Goal: Transaction & Acquisition: Purchase product/service

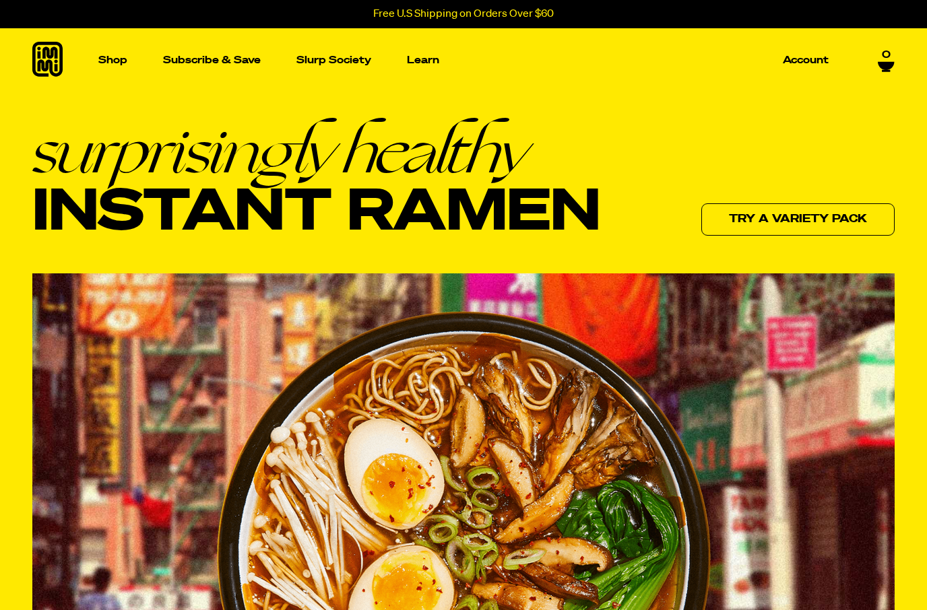
click at [105, 61] on p "Shop" at bounding box center [112, 60] width 29 height 10
click at [339, 238] on img "Main navigation" at bounding box center [349, 211] width 186 height 186
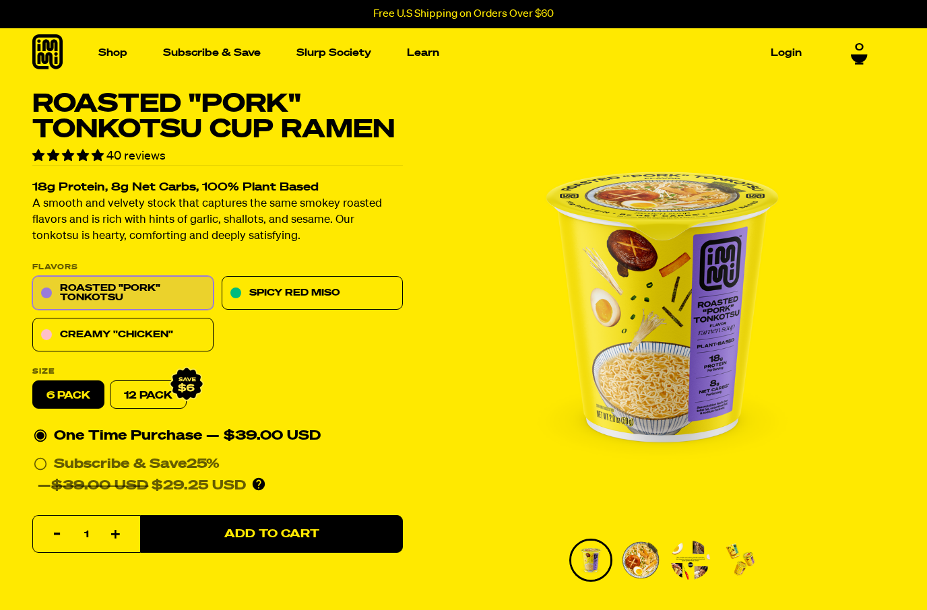
click at [125, 292] on link "Roasted "Pork" Tonkotsu" at bounding box center [122, 294] width 181 height 34
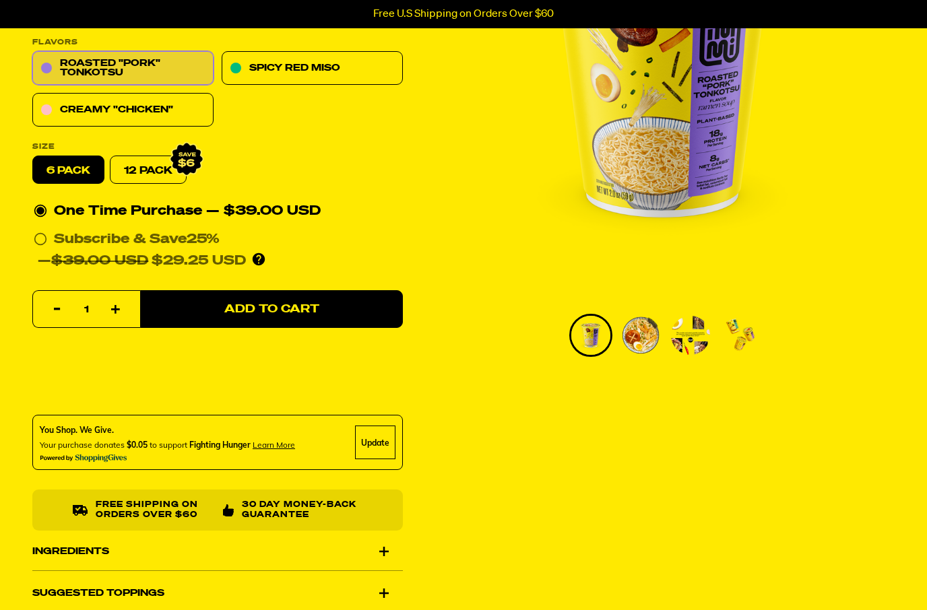
scroll to position [226, 0]
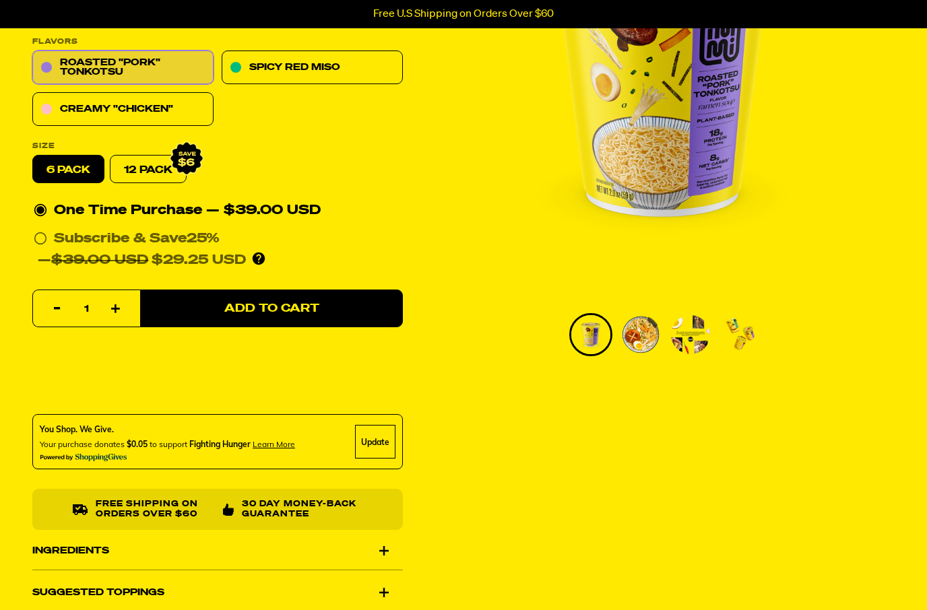
click at [247, 298] on button "Add to Cart" at bounding box center [271, 309] width 263 height 38
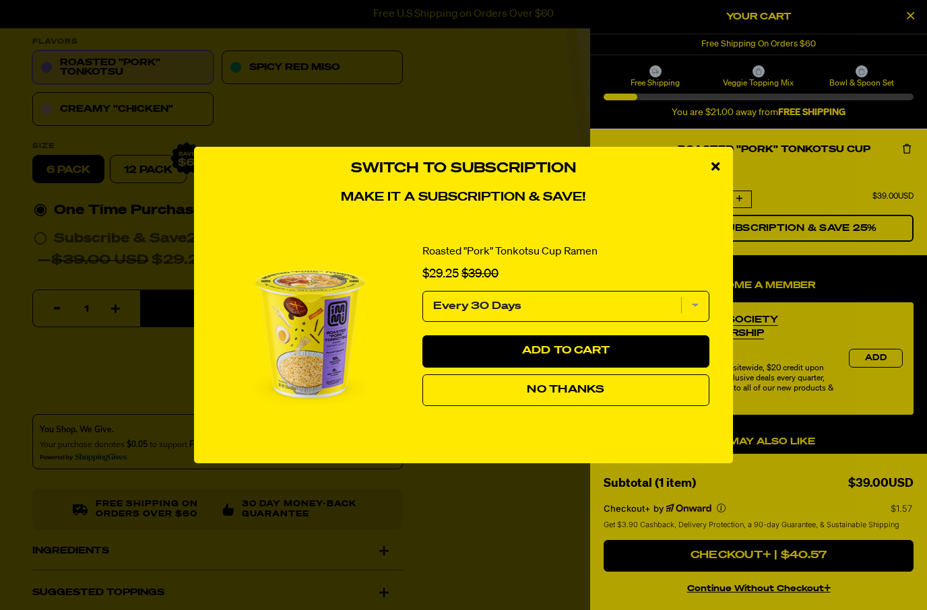
click at [578, 395] on span "No Thanks" at bounding box center [565, 390] width 77 height 11
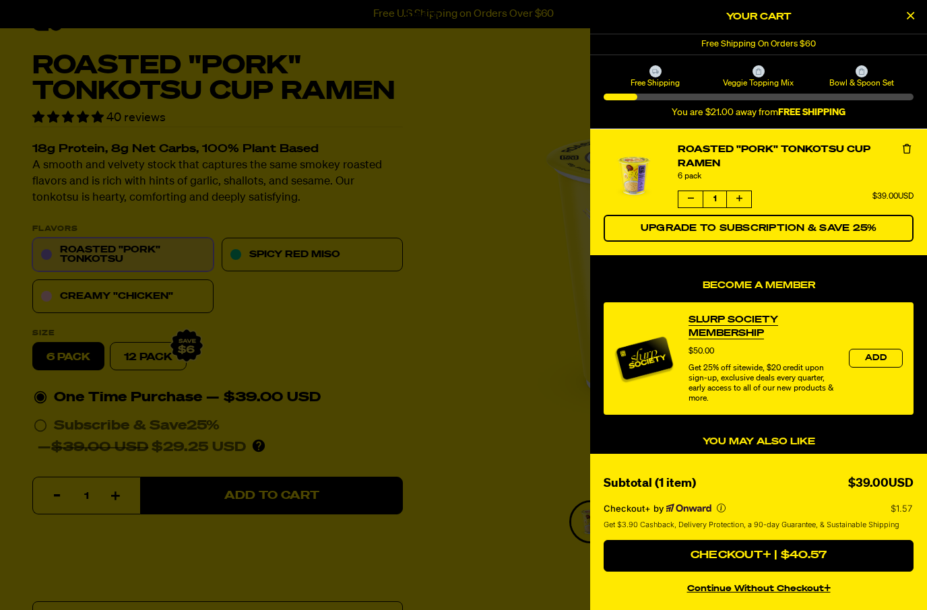
scroll to position [0, 0]
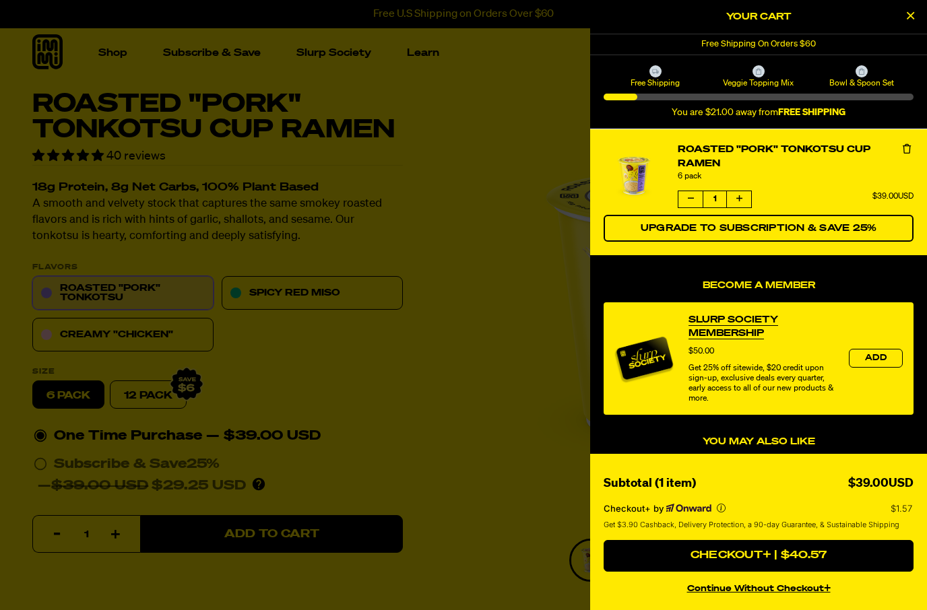
click at [108, 59] on div at bounding box center [463, 305] width 927 height 610
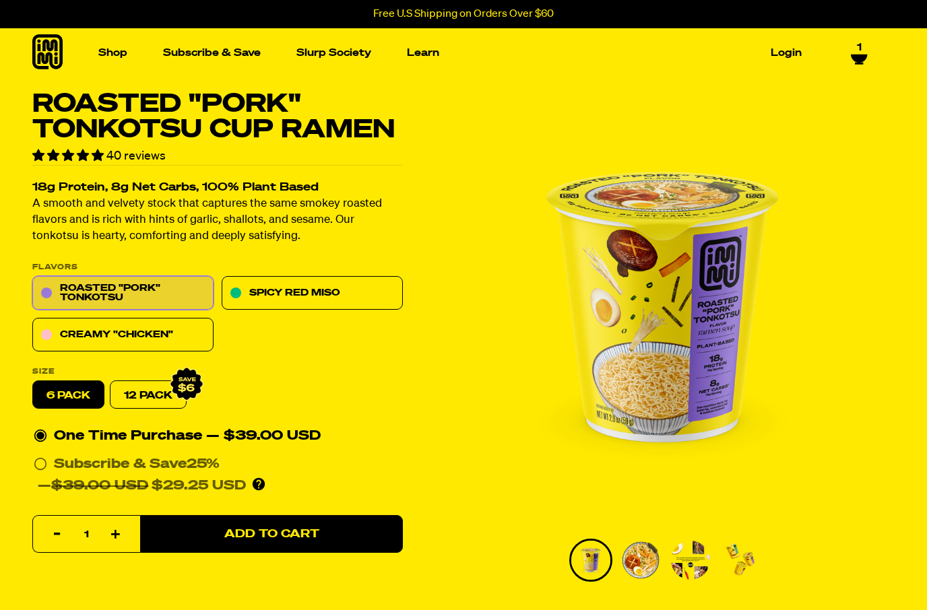
click at [564, 183] on img "Main navigation" at bounding box center [579, 196] width 186 height 186
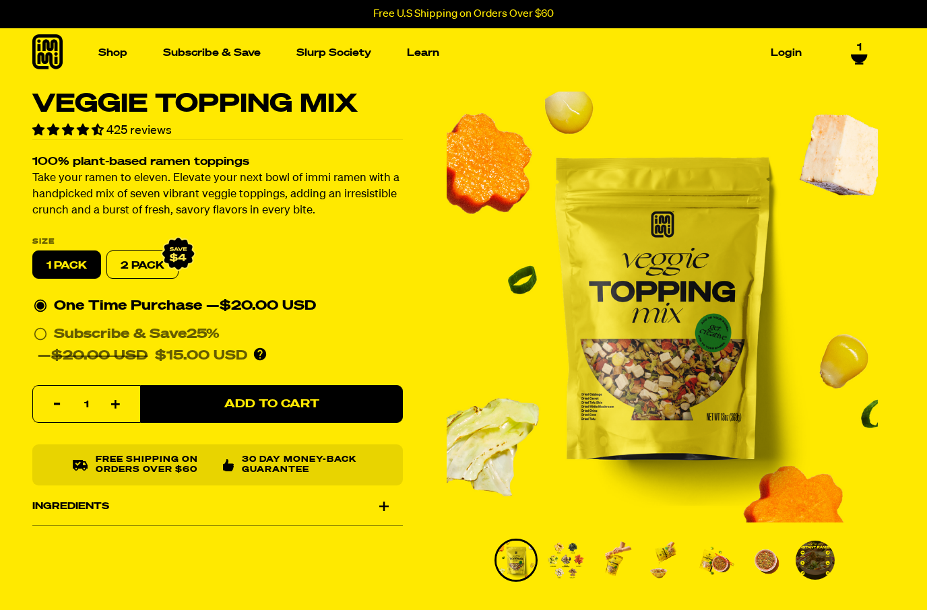
click at [214, 399] on button "Add to Cart" at bounding box center [271, 405] width 263 height 38
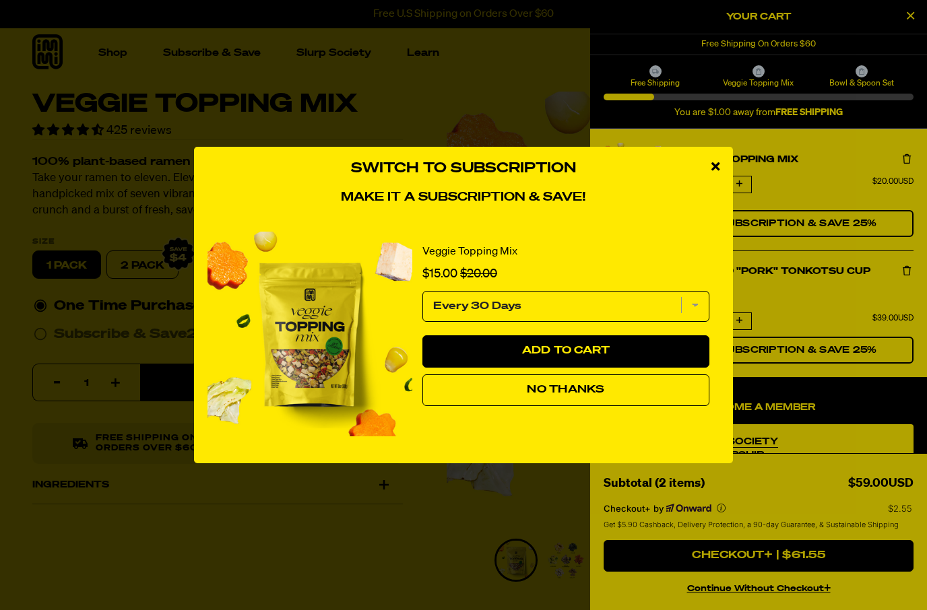
click at [566, 392] on span "No Thanks" at bounding box center [565, 390] width 77 height 11
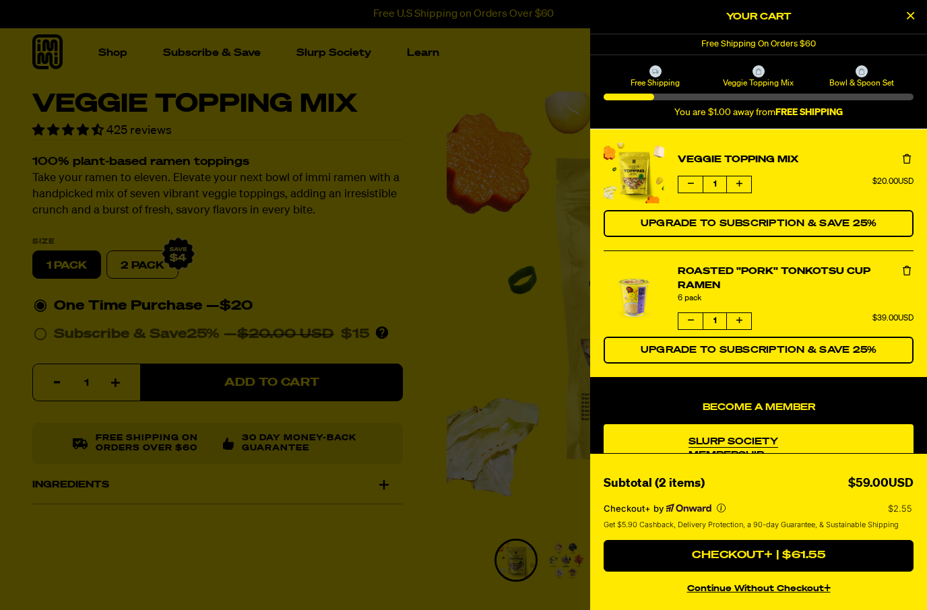
click at [802, 550] on button "Checkout+ | $61.55" at bounding box center [759, 556] width 310 height 32
